Goal: Find specific page/section: Find specific page/section

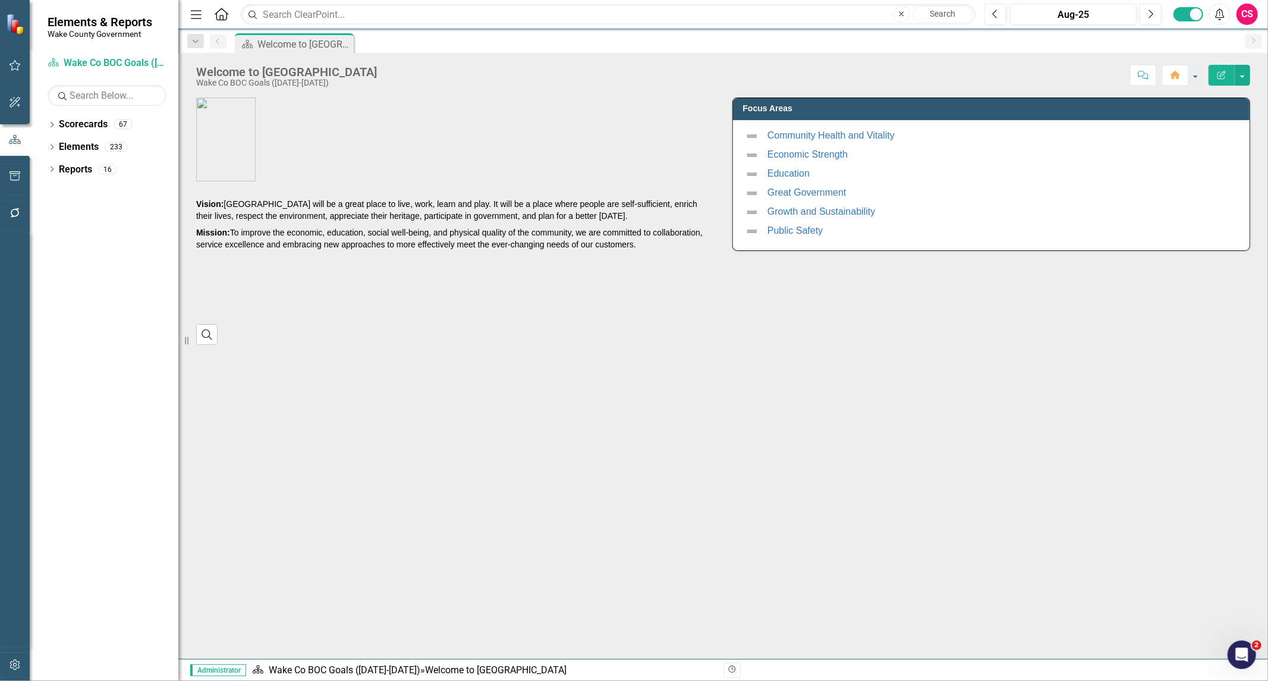
drag, startPoint x: 75, startPoint y: 388, endPoint x: 240, endPoint y: 155, distance: 285.8
click at [75, 388] on div "Dropdown Scorecards 67 Dropdown [GEOGRAPHIC_DATA] Strategic Plan Demographics D…" at bounding box center [104, 398] width 149 height 566
click at [80, 166] on link "Reports" at bounding box center [75, 170] width 33 height 14
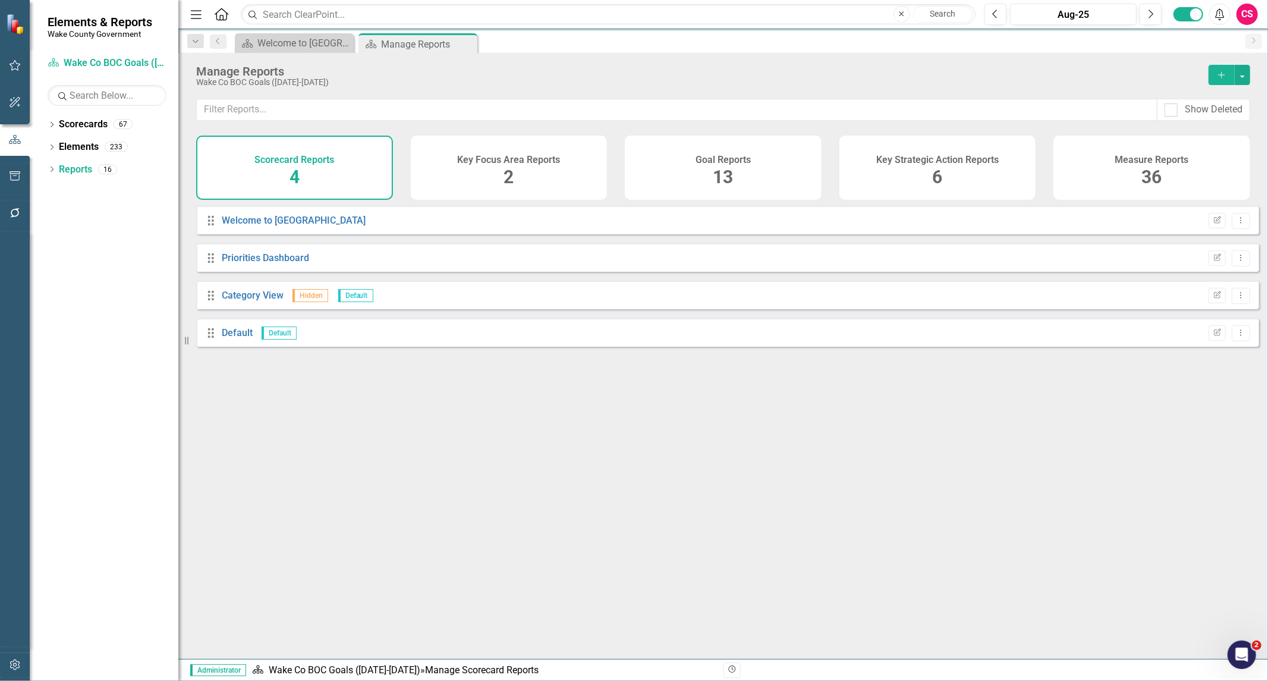
click at [774, 177] on div "Goal Reports 13" at bounding box center [723, 168] width 197 height 64
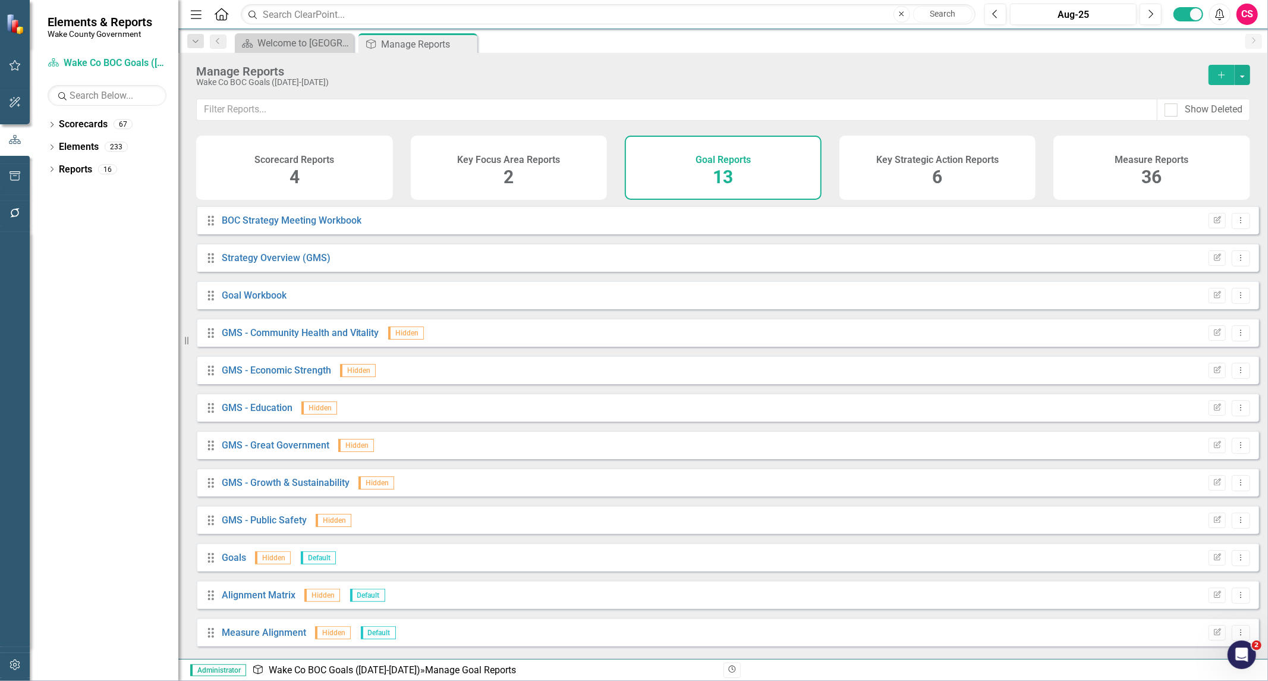
click at [912, 184] on div "Key Strategic Action Reports 6" at bounding box center [938, 168] width 197 height 64
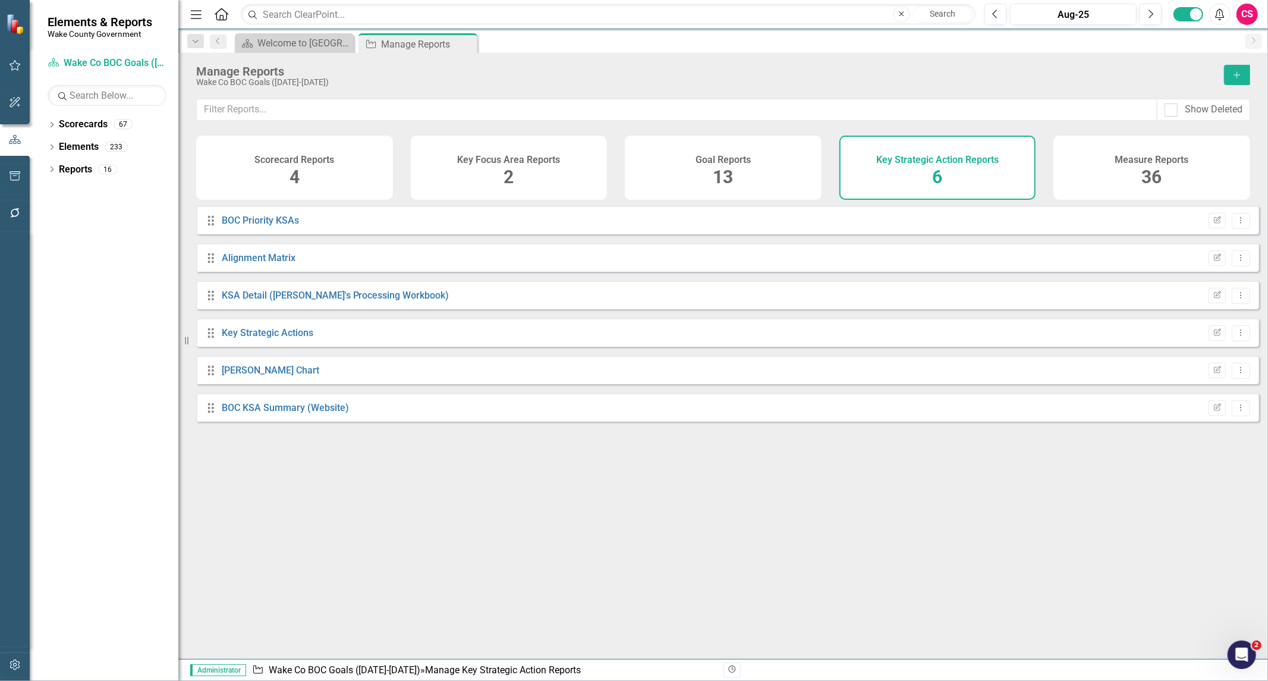
click at [1118, 146] on div "Measure Reports 36" at bounding box center [1152, 168] width 197 height 64
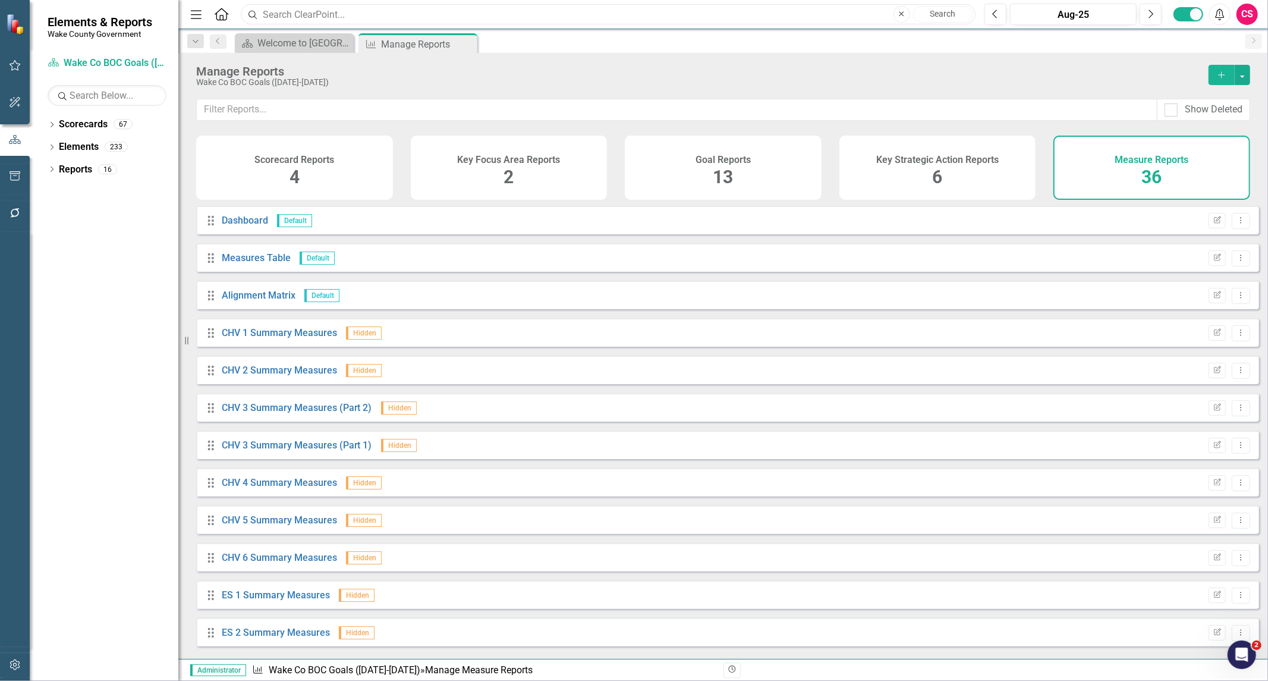
click at [327, 14] on input "text" at bounding box center [608, 14] width 735 height 21
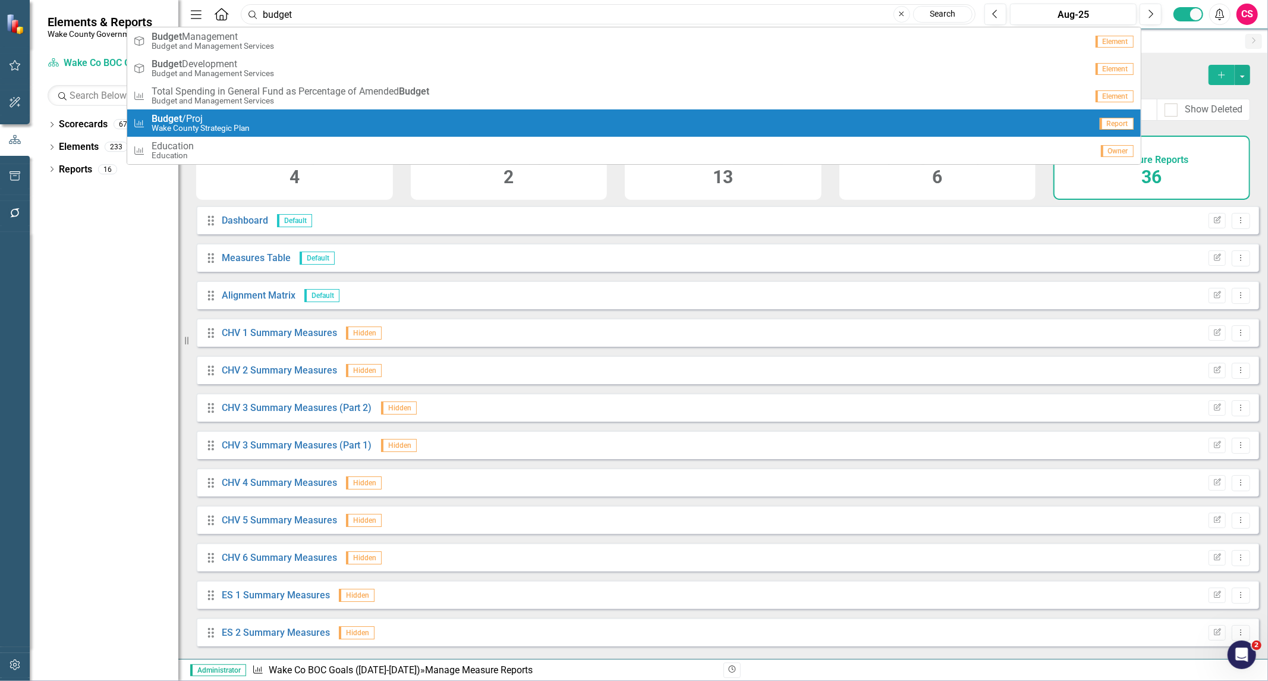
type input "budget"
click at [85, 163] on link "Reports" at bounding box center [75, 170] width 33 height 14
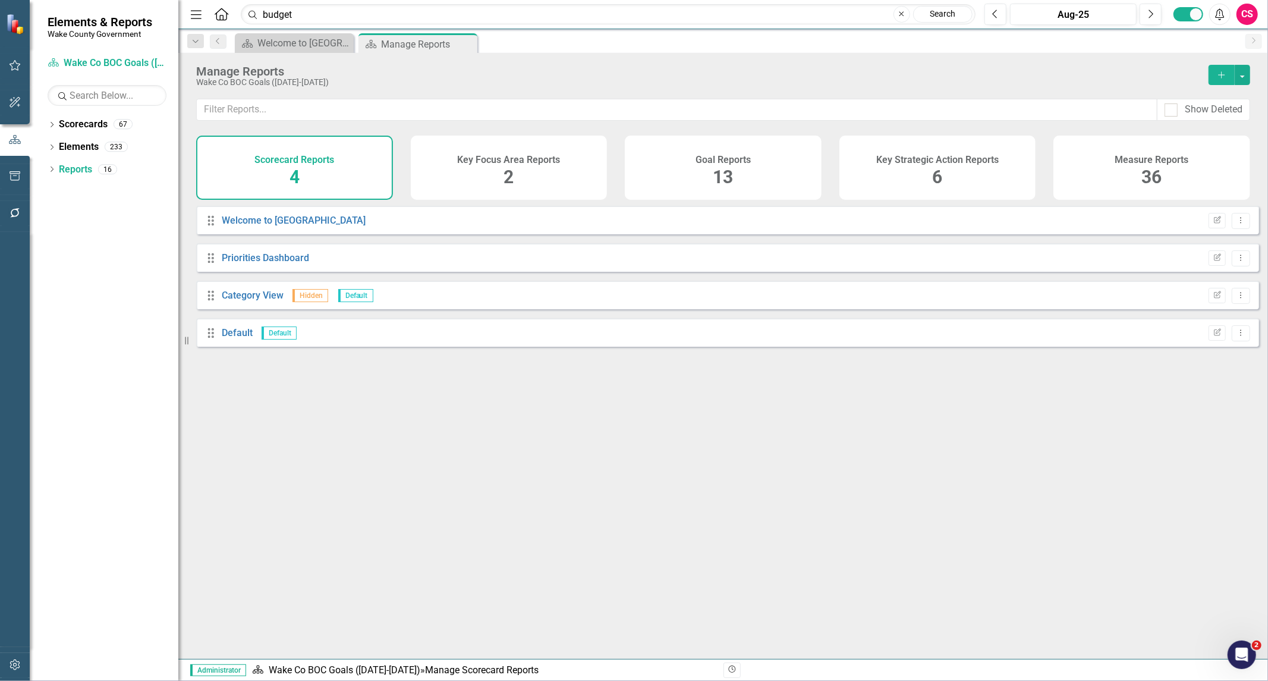
click at [1120, 165] on div "Measure Reports 36" at bounding box center [1152, 168] width 197 height 64
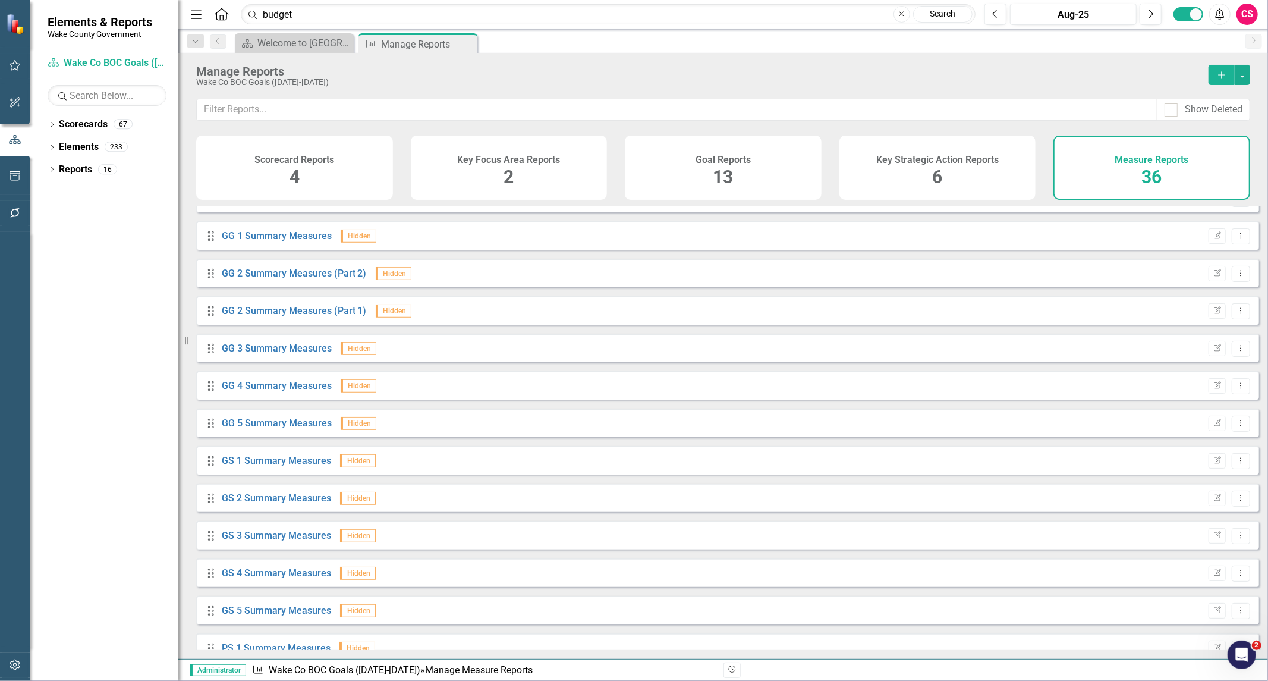
scroll to position [904, 0]
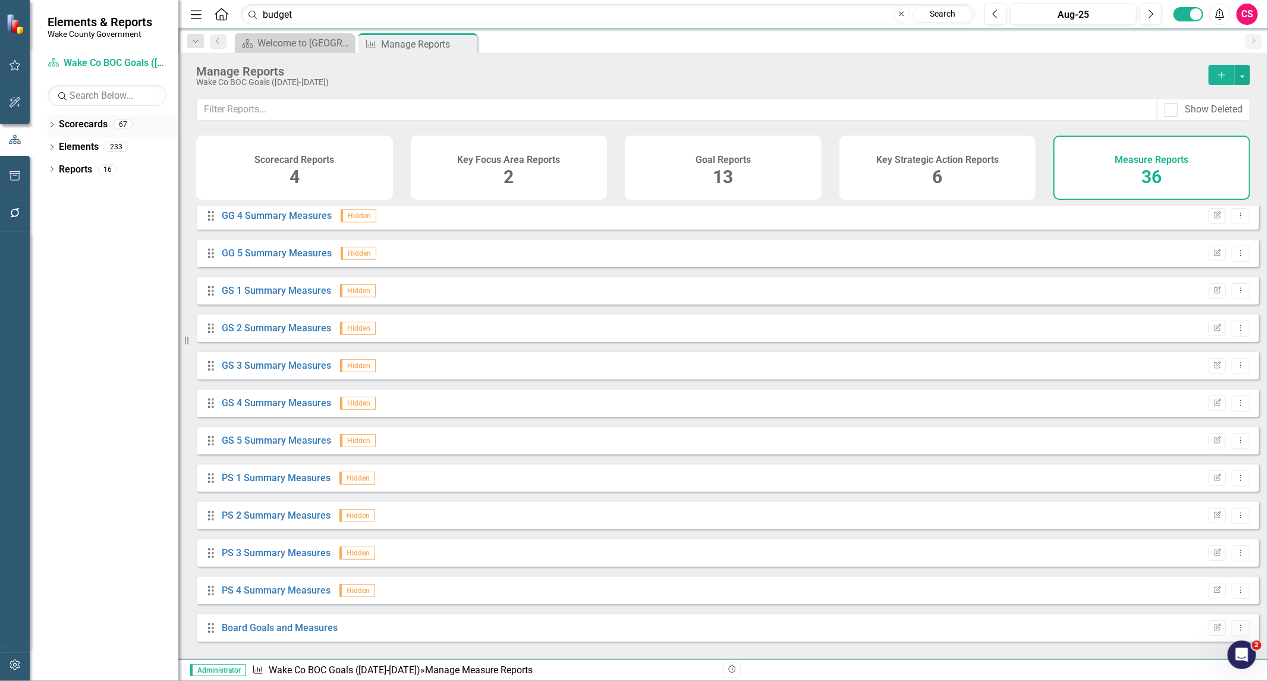
click at [55, 124] on icon "Dropdown" at bounding box center [52, 125] width 8 height 7
click at [316, 15] on input "budget" at bounding box center [608, 14] width 735 height 21
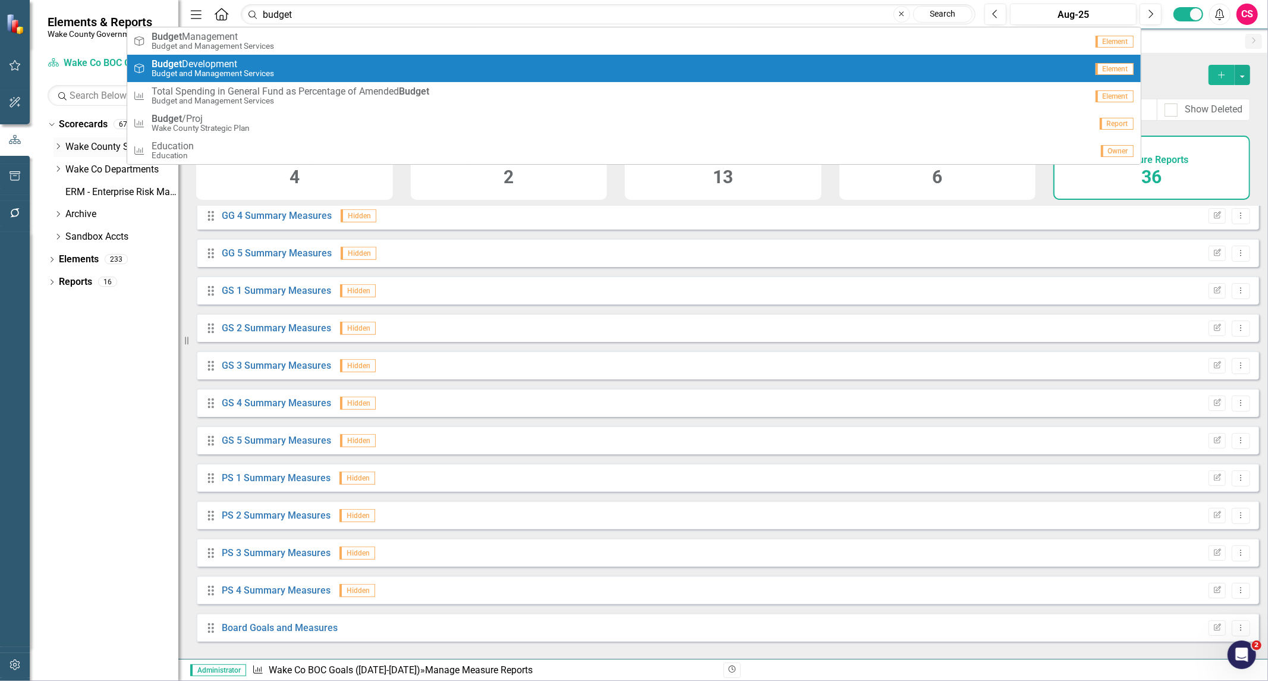
click at [58, 146] on icon "Dropdown" at bounding box center [58, 146] width 9 height 7
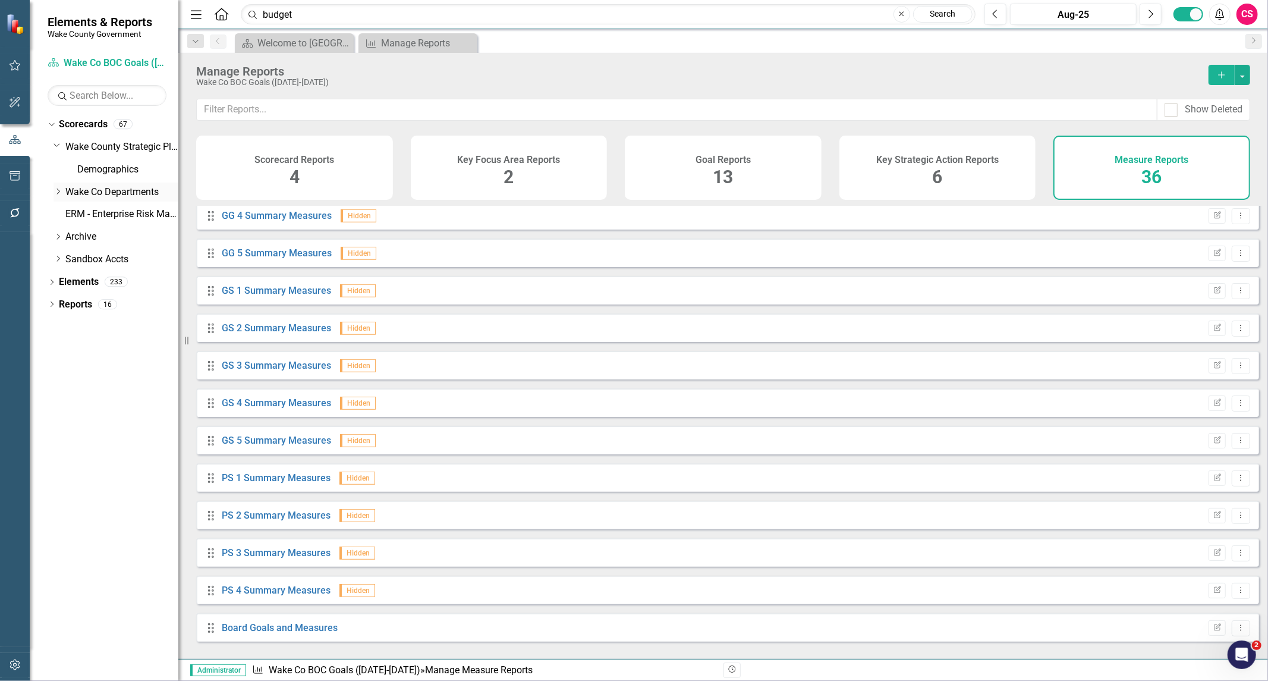
click at [58, 188] on icon "Dropdown" at bounding box center [58, 191] width 9 height 7
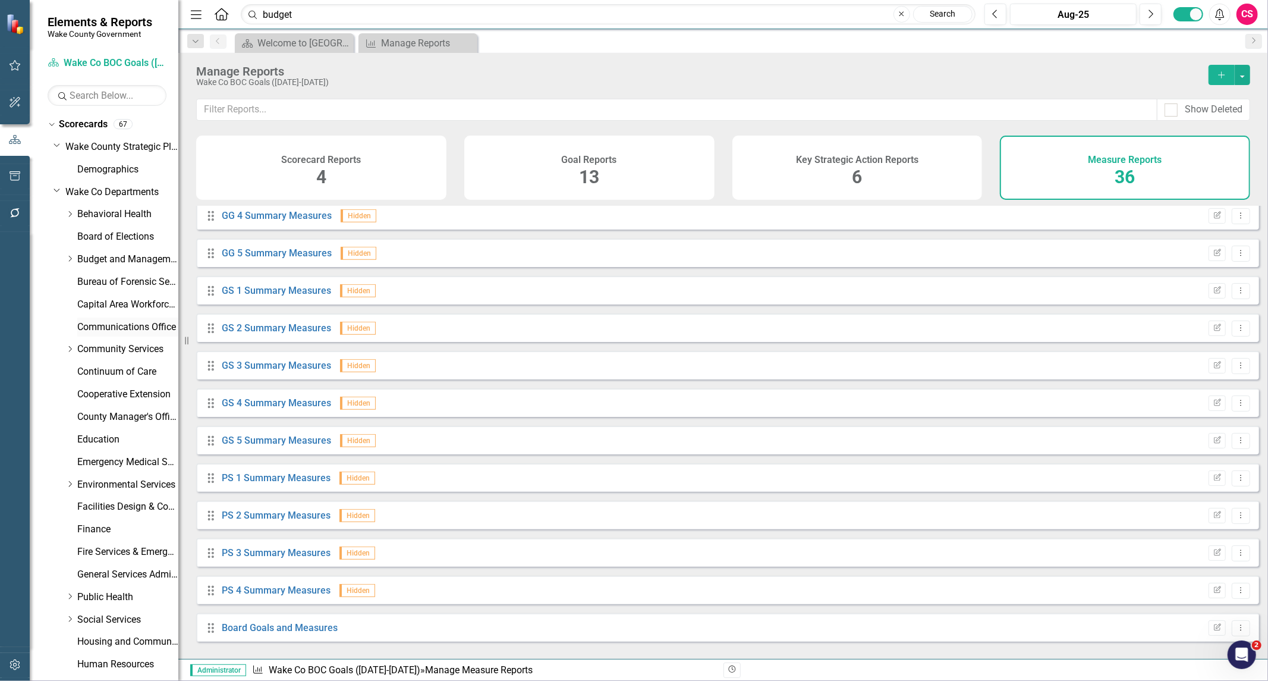
click at [98, 325] on link "Communications Office" at bounding box center [127, 328] width 101 height 14
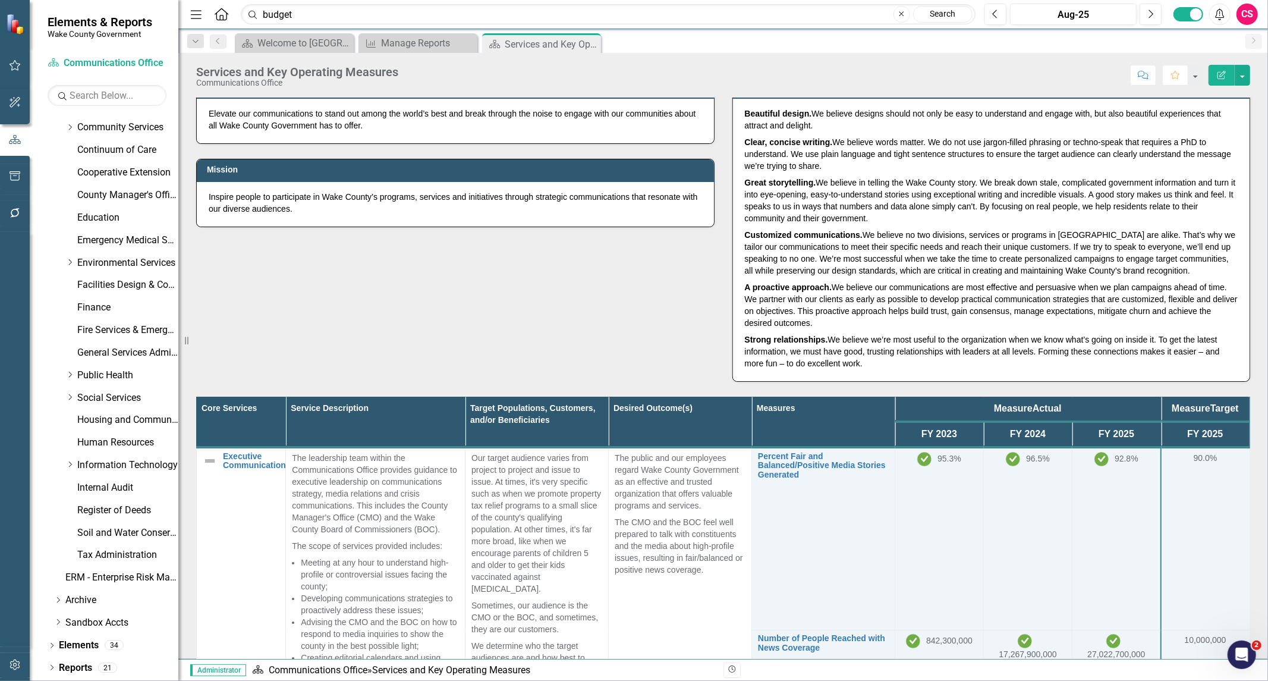
scroll to position [311, 0]
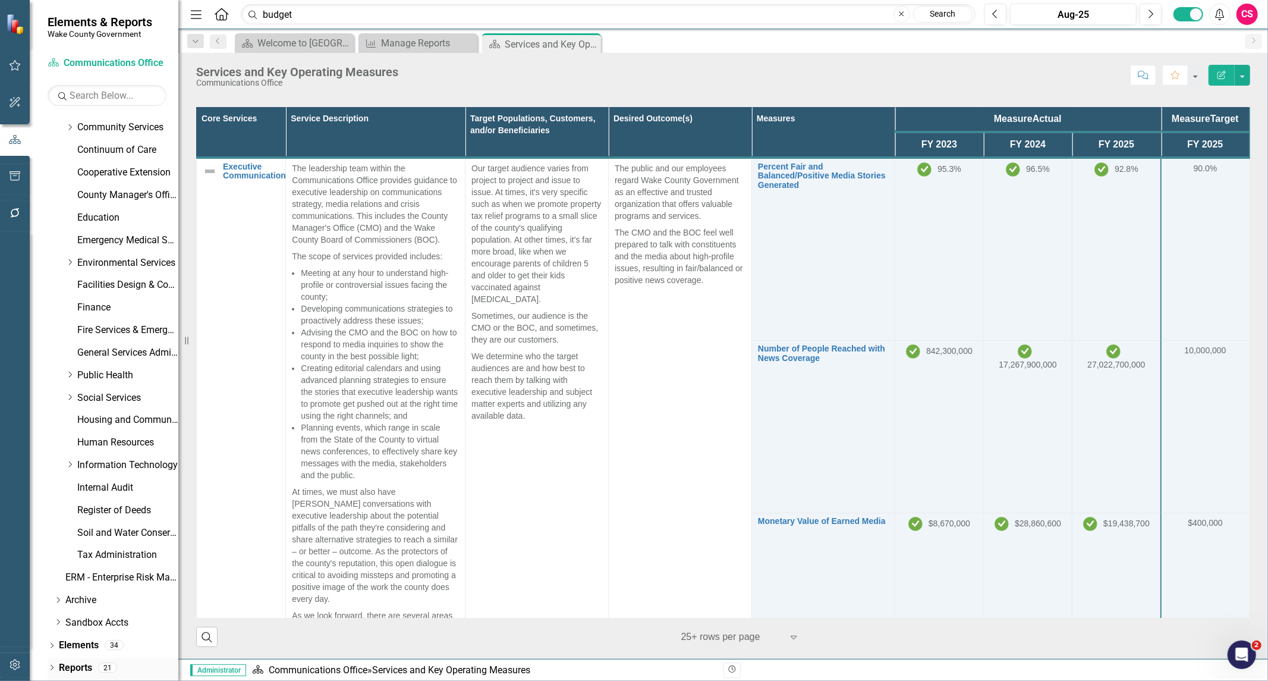
click at [78, 664] on link "Reports" at bounding box center [75, 668] width 33 height 14
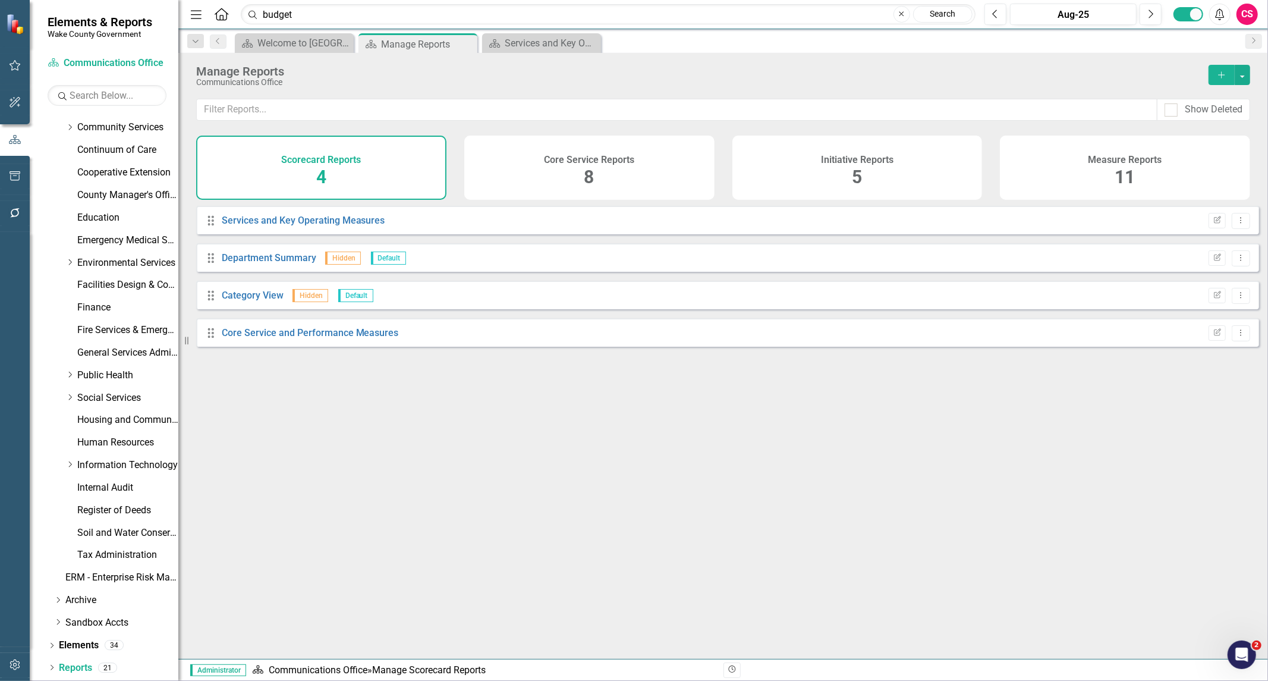
click at [1141, 180] on div "Measure Reports 11" at bounding box center [1125, 168] width 250 height 64
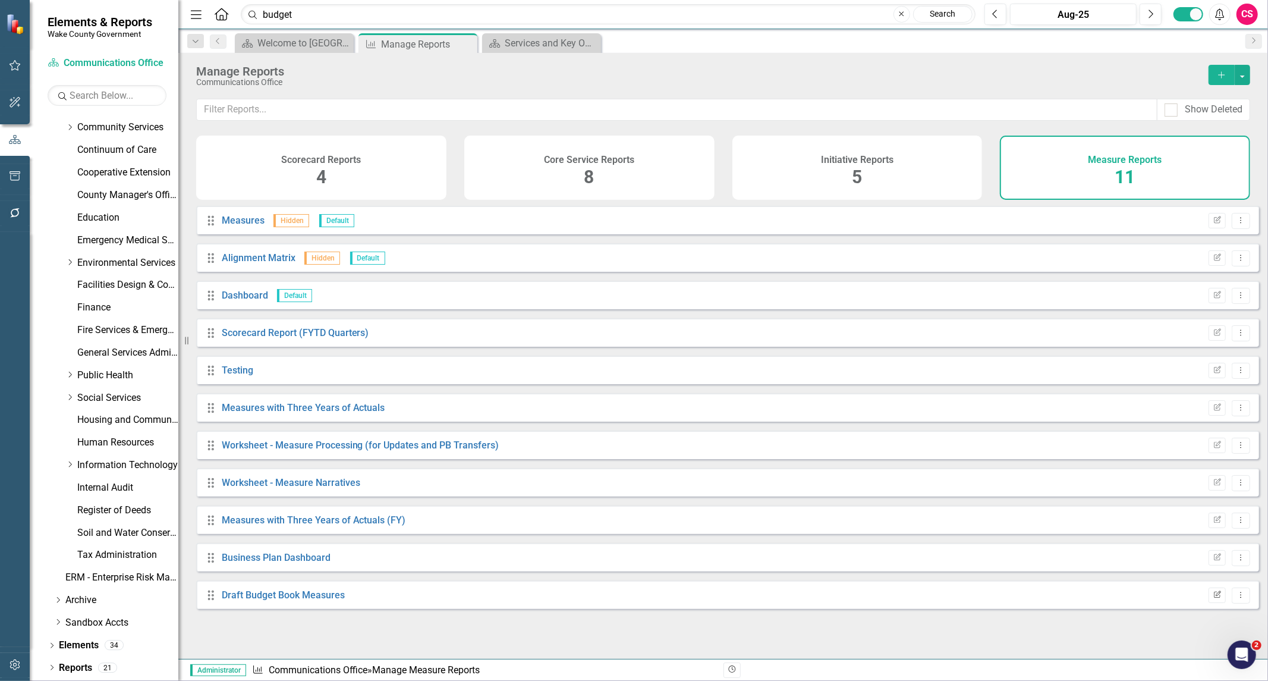
click at [1213, 599] on icon "Edit Report" at bounding box center [1217, 595] width 9 height 7
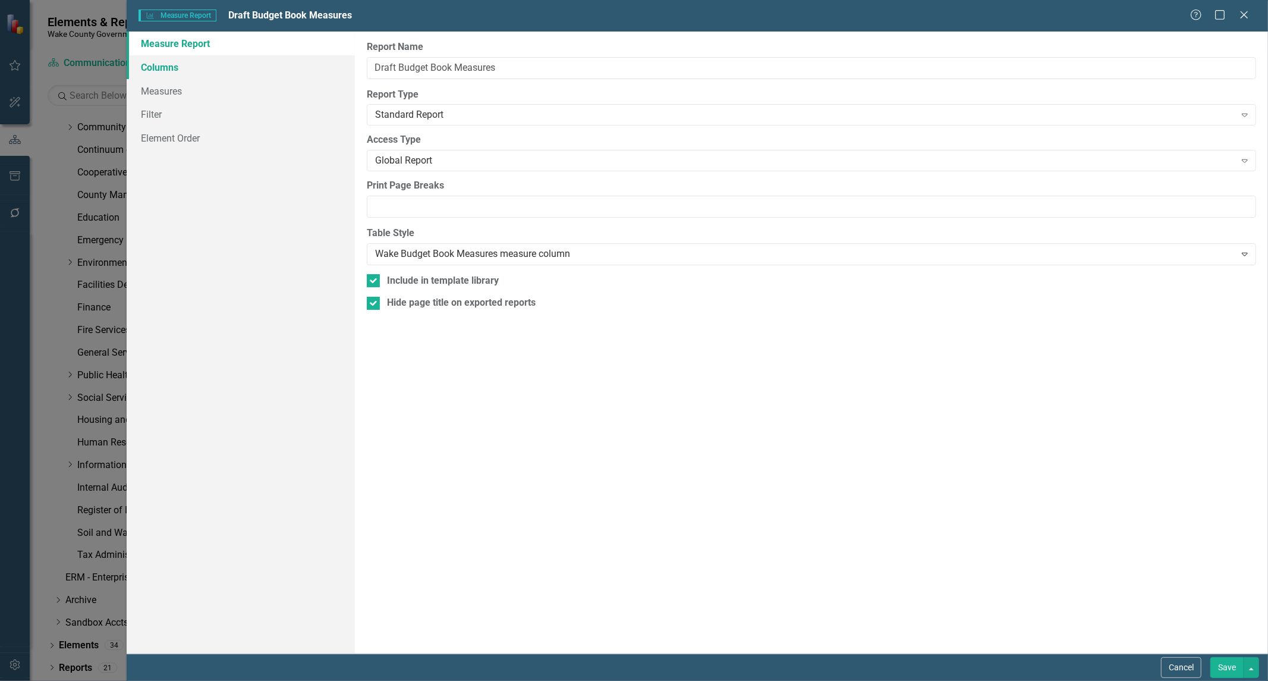
click at [200, 76] on link "Columns" at bounding box center [241, 67] width 228 height 24
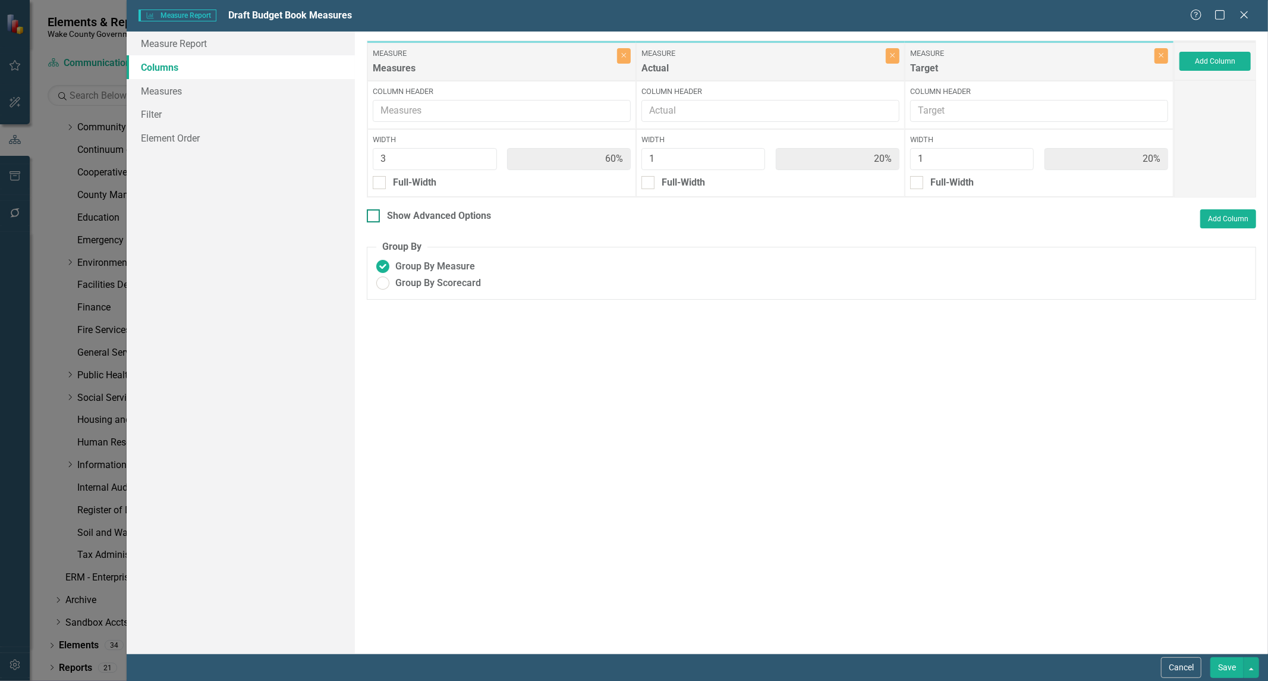
click at [369, 216] on input "Show Advanced Options" at bounding box center [371, 213] width 8 height 8
checkbox input "true"
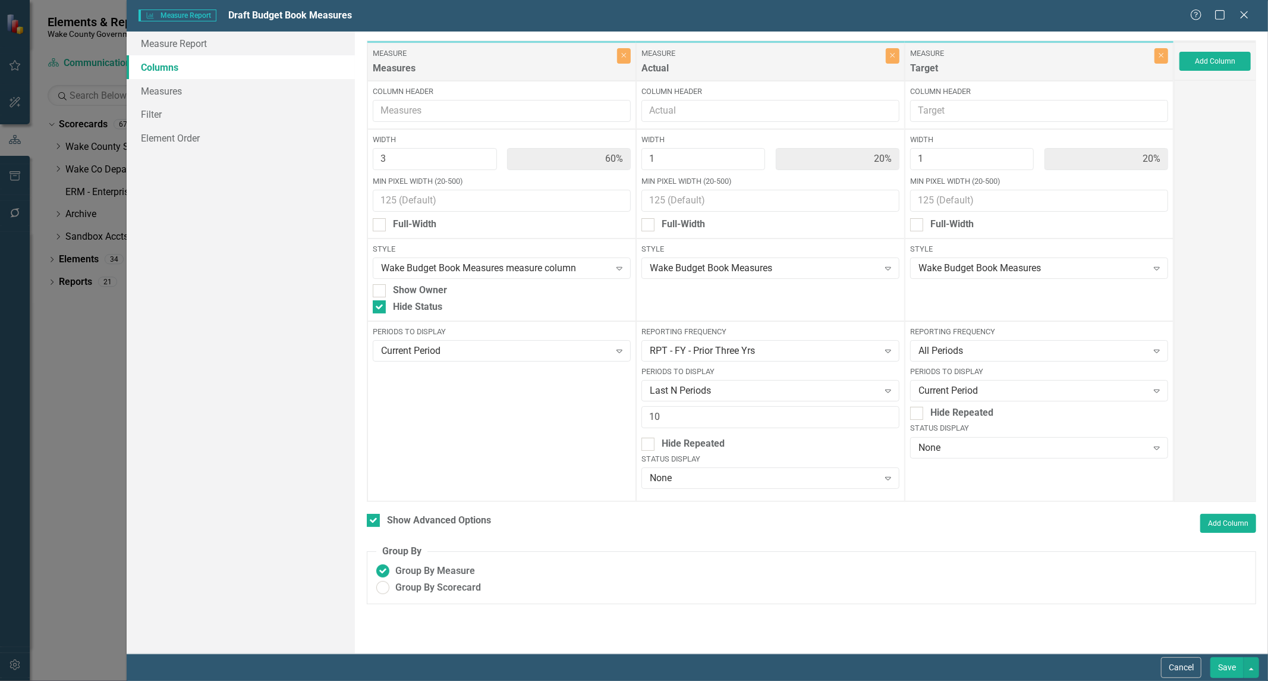
click at [1251, 15] on div "Help Maximize Close" at bounding box center [1223, 16] width 66 height 14
click at [1243, 18] on icon "Close" at bounding box center [1244, 14] width 15 height 11
